Goal: Task Accomplishment & Management: Manage account settings

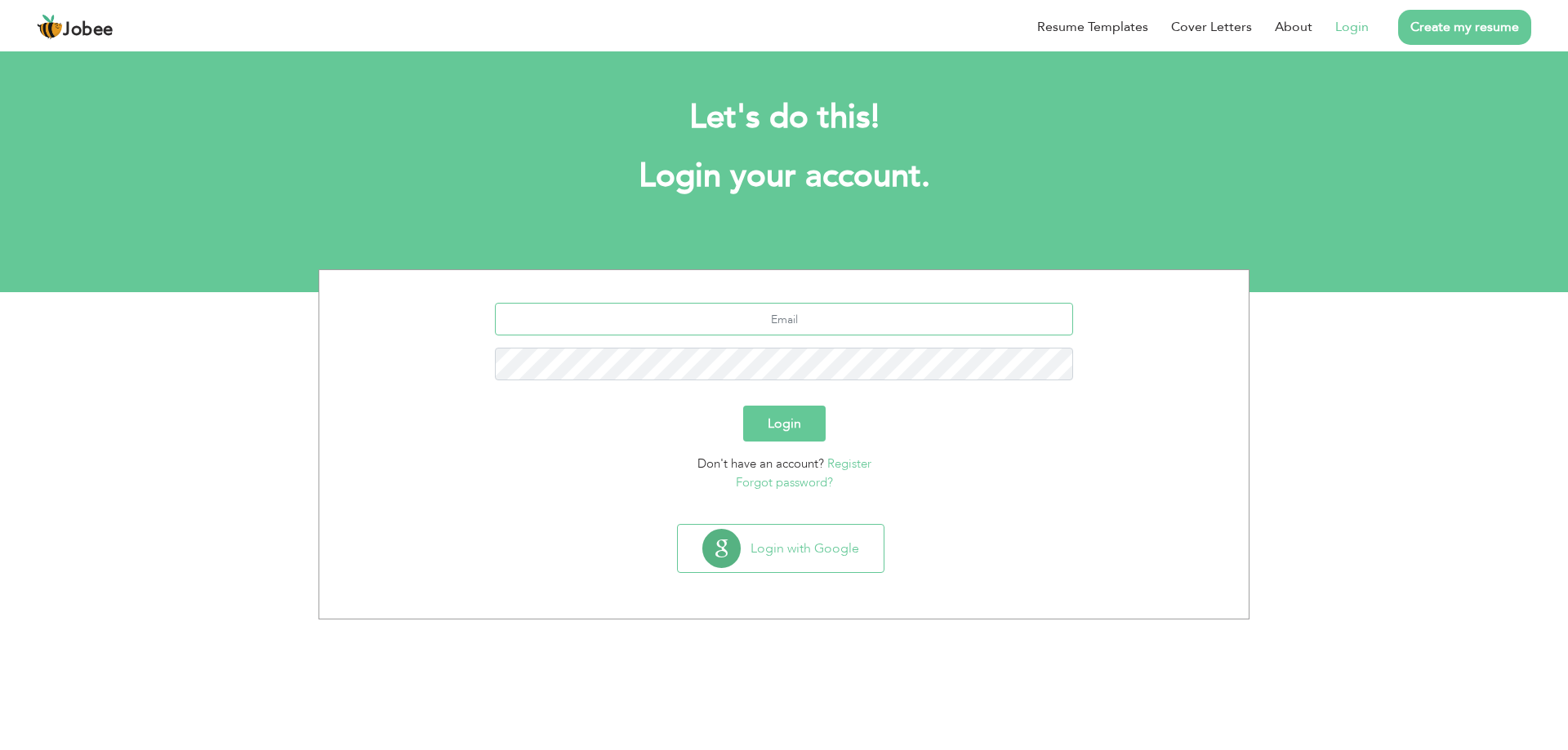
click at [809, 316] on input "text" at bounding box center [784, 319] width 579 height 33
type input "[EMAIL_ADDRESS][DOMAIN_NAME]"
click at [763, 410] on button "Login" at bounding box center [784, 424] width 82 height 36
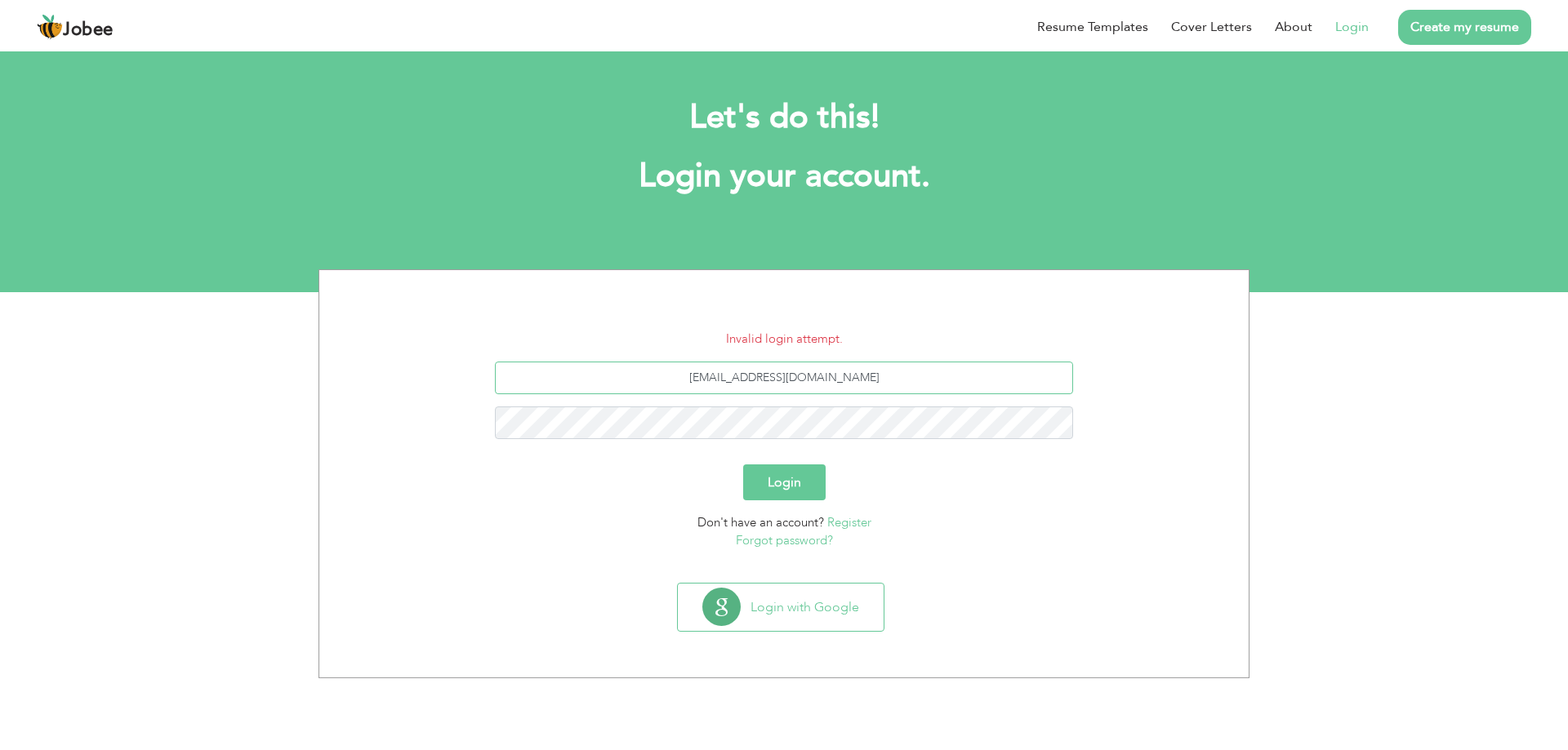
click at [787, 382] on input "[EMAIL_ADDRESS][DOMAIN_NAME]" at bounding box center [784, 378] width 579 height 33
click at [791, 385] on input "[EMAIL_ADDRESS][DOMAIN_NAME]" at bounding box center [784, 378] width 579 height 33
click at [786, 385] on input "[EMAIL_ADDRESS][DOMAIN_NAME]" at bounding box center [784, 378] width 579 height 33
type input "[EMAIL_ADDRESS][DOMAIN_NAME]"
click at [743, 465] on button "Login" at bounding box center [784, 483] width 82 height 36
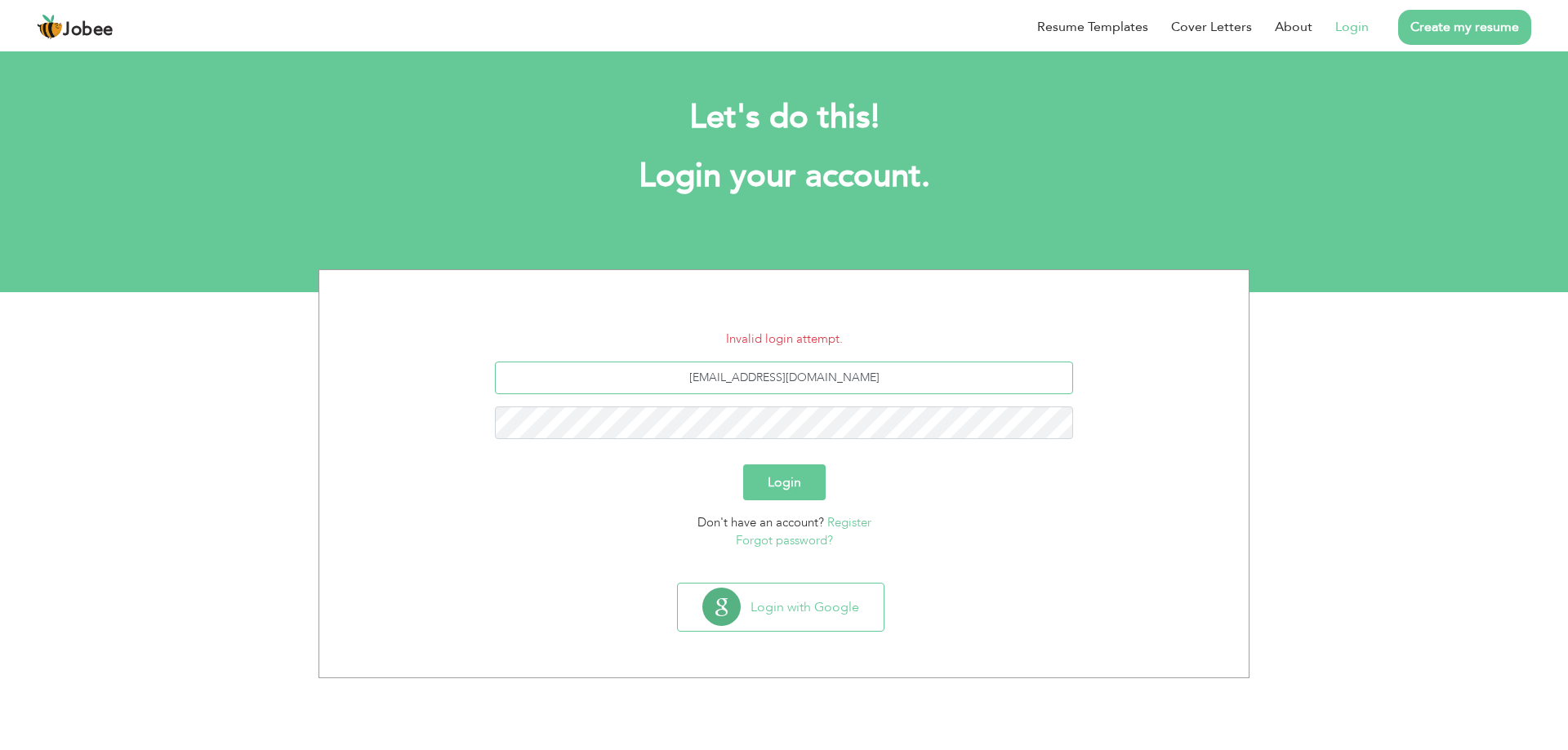
click at [786, 385] on input "[EMAIL_ADDRESS][DOMAIN_NAME]" at bounding box center [784, 378] width 579 height 33
drag, startPoint x: 783, startPoint y: 381, endPoint x: 791, endPoint y: 405, distance: 25.3
click at [791, 405] on div "[EMAIL_ADDRESS][DOMAIN_NAME]" at bounding box center [783, 407] width 905 height 90
type input "[EMAIL_ADDRESS][DOMAIN_NAME]"
click at [771, 401] on div "[EMAIL_ADDRESS][DOMAIN_NAME]" at bounding box center [783, 407] width 905 height 90
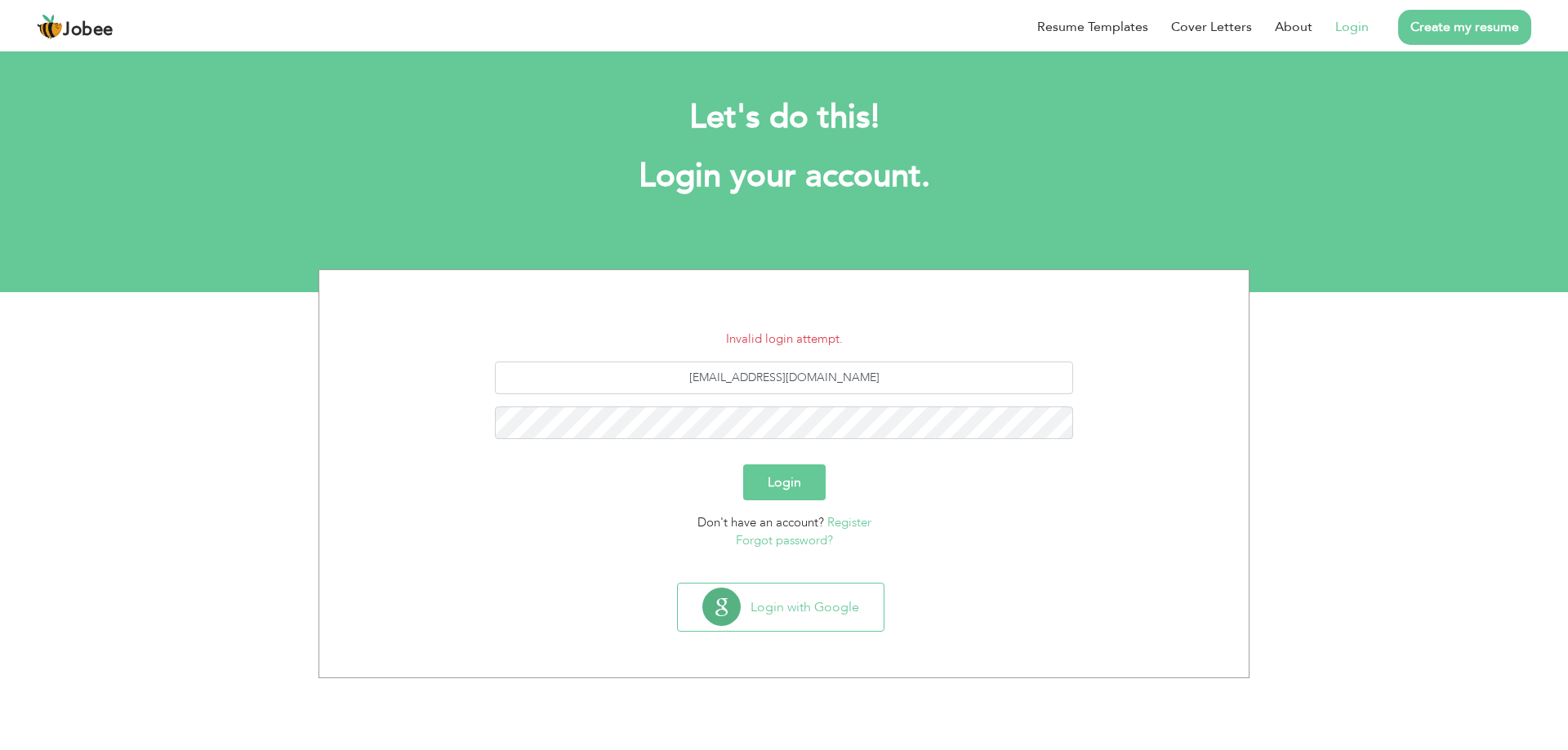
click at [762, 479] on button "Login" at bounding box center [784, 483] width 82 height 36
click at [811, 468] on button "Login" at bounding box center [784, 483] width 82 height 36
click at [806, 613] on button "Login with Google" at bounding box center [780, 607] width 206 height 48
